Goal: Use online tool/utility: Utilize a website feature to perform a specific function

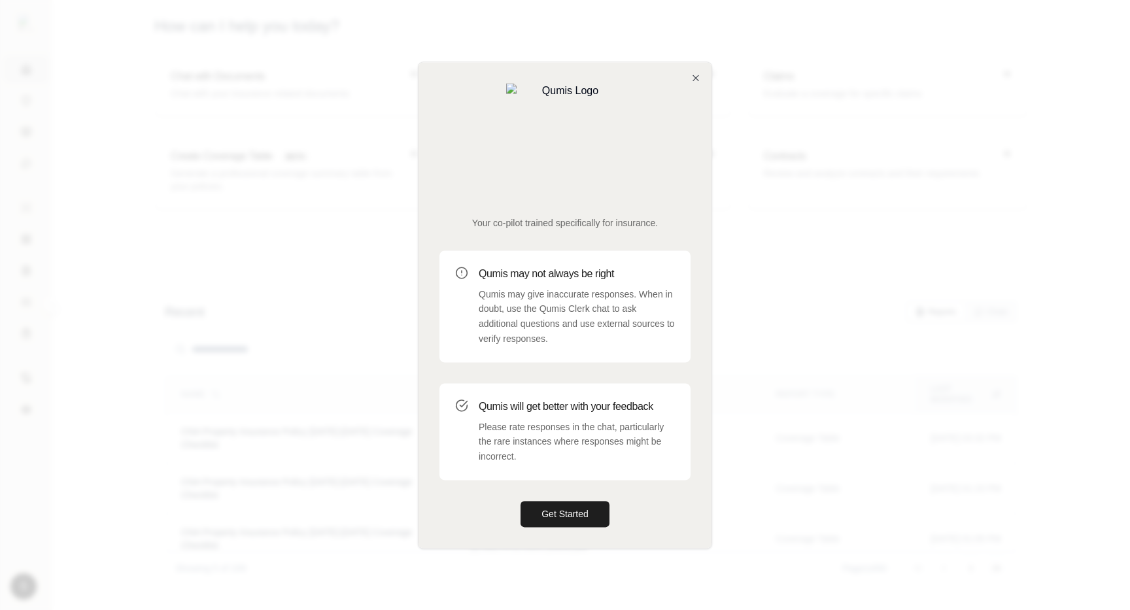
click at [691, 117] on div "Your co-pilot trained specifically for insurance. Qumis may not always be right…" at bounding box center [565, 305] width 293 height 486
click at [694, 83] on icon "button" at bounding box center [696, 78] width 10 height 10
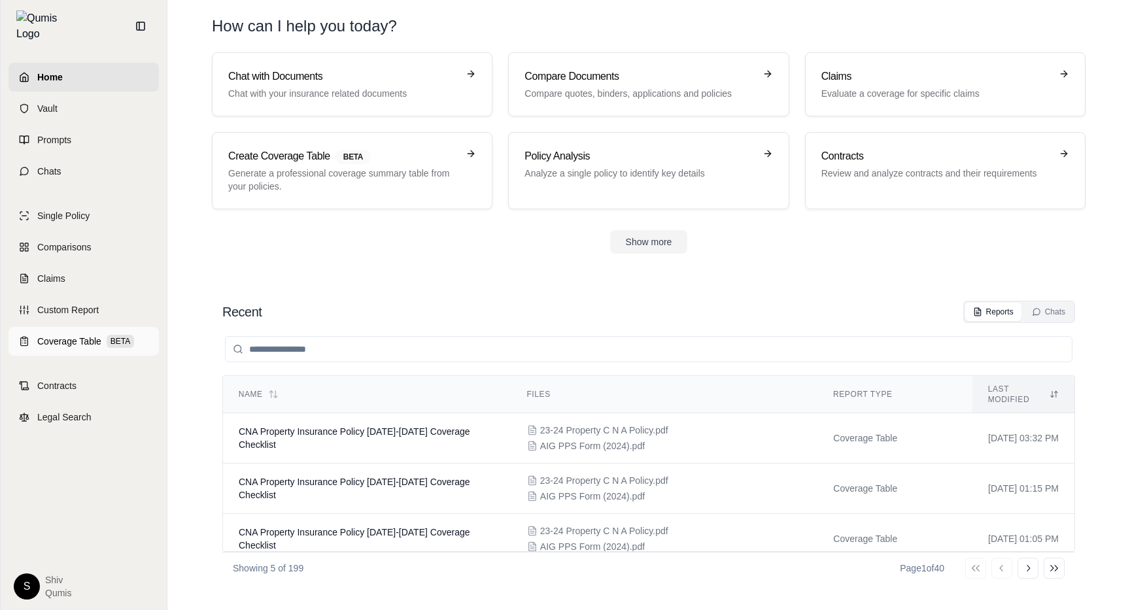
click at [47, 339] on span "Coverage Table" at bounding box center [69, 341] width 64 height 13
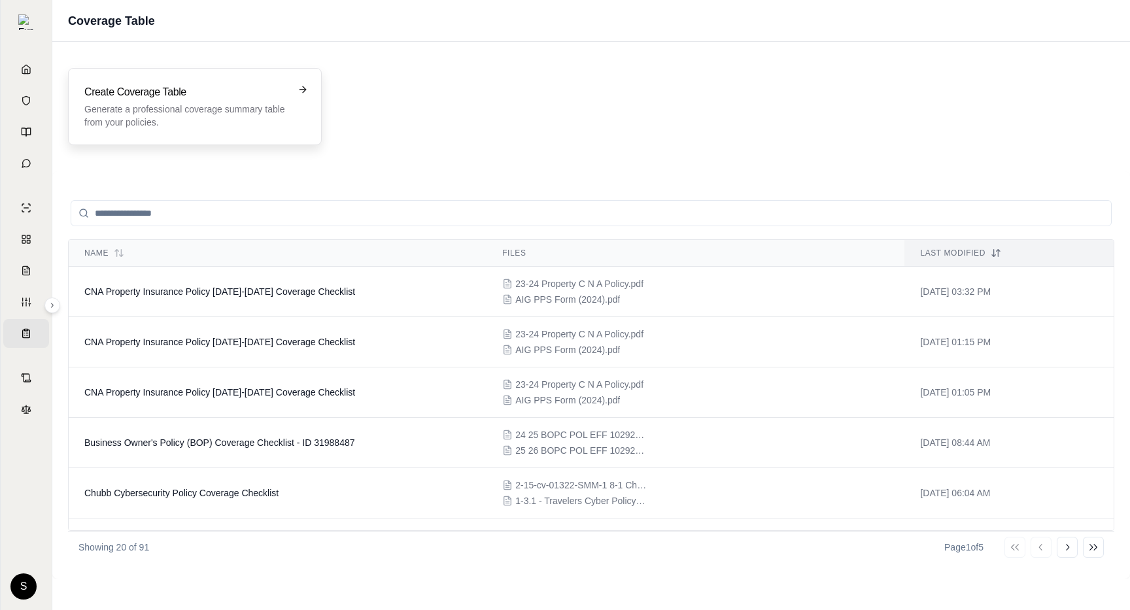
click at [286, 114] on p "Generate a professional coverage summary table from your policies." at bounding box center [185, 116] width 203 height 26
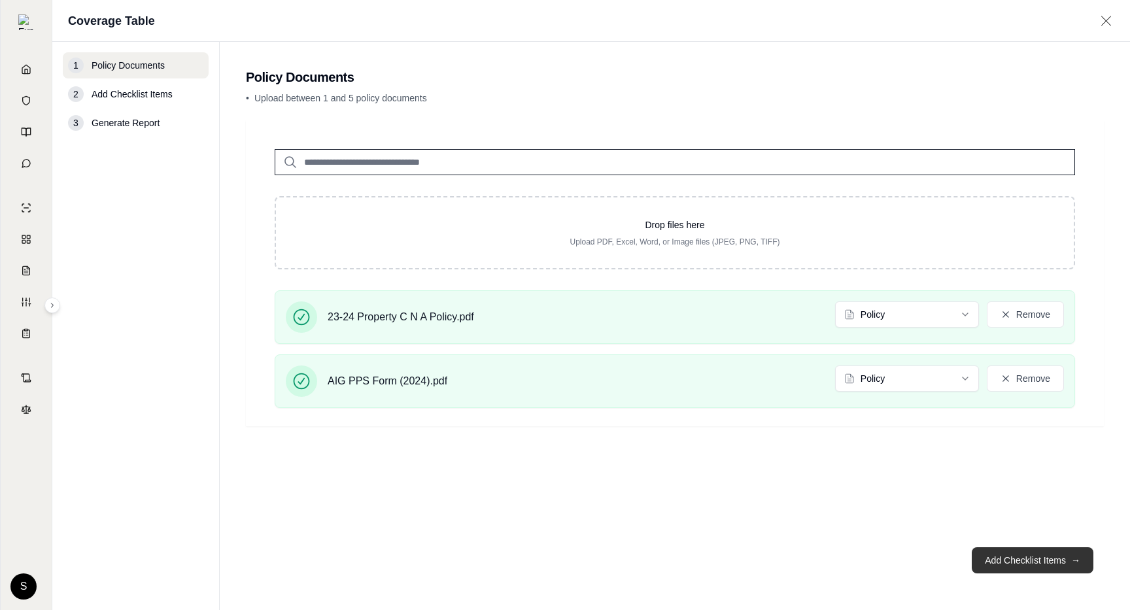
click at [1035, 559] on button "Add Checklist Items →" at bounding box center [1033, 560] width 122 height 26
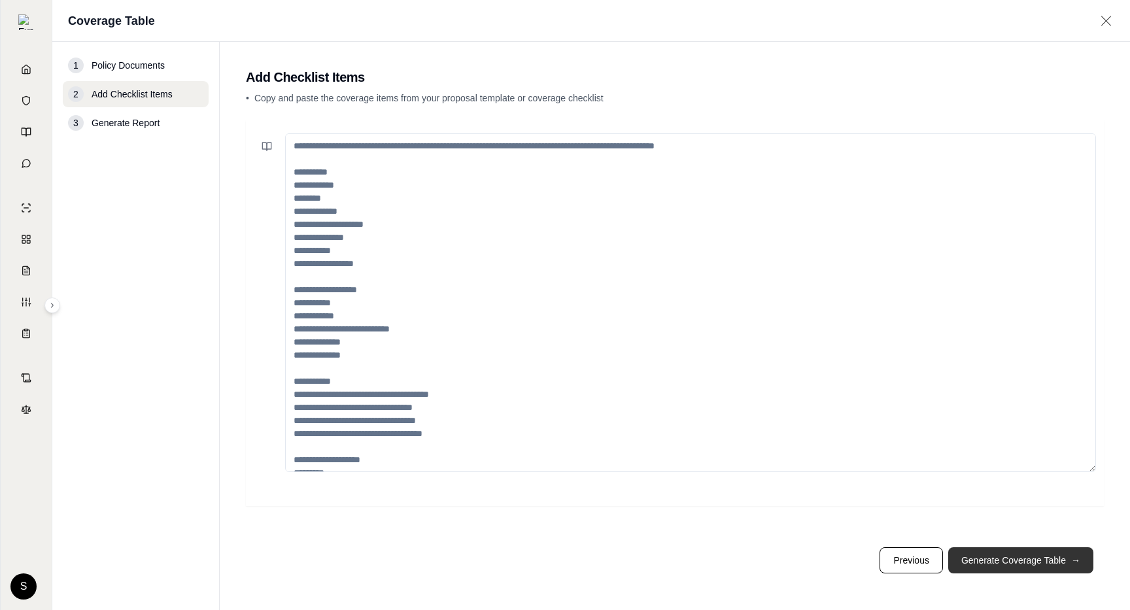
click at [1035, 559] on button "Generate Coverage Table →" at bounding box center [1020, 560] width 145 height 26
